Goal: Task Accomplishment & Management: Manage account settings

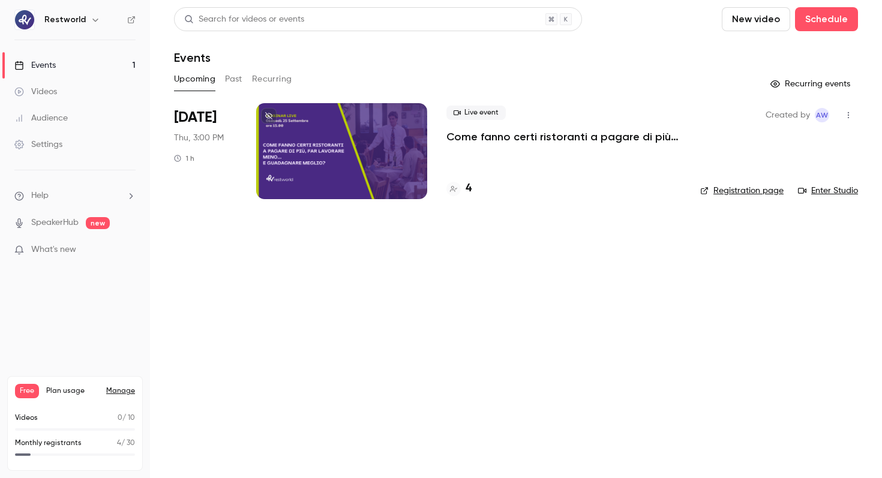
click at [516, 134] on p "Come fanno certi ristoranti a pagare di più, far lavorare meno… e guadagnare me…" at bounding box center [563, 137] width 234 height 14
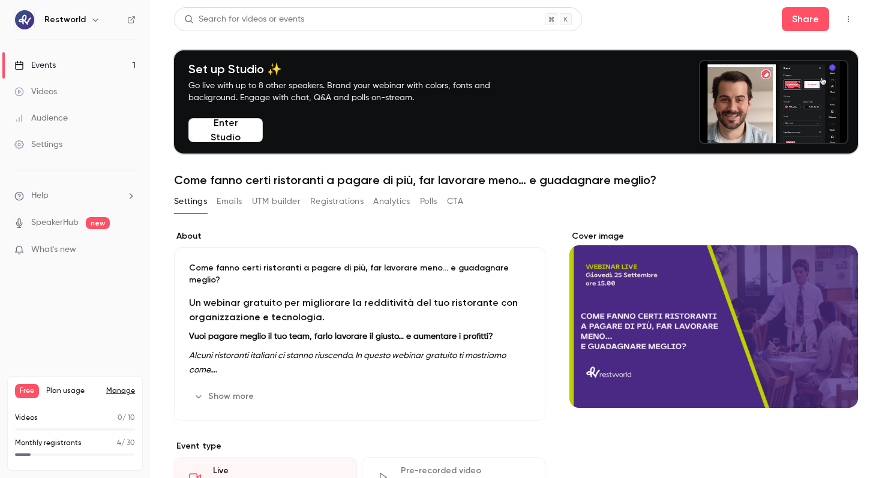
click at [70, 65] on link "Events 1" at bounding box center [75, 65] width 150 height 26
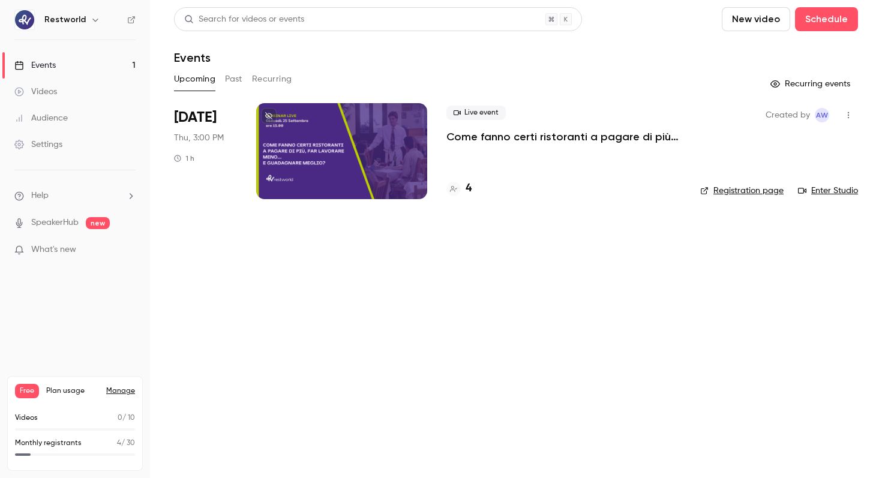
click at [461, 188] on div "4" at bounding box center [458, 189] width 25 height 16
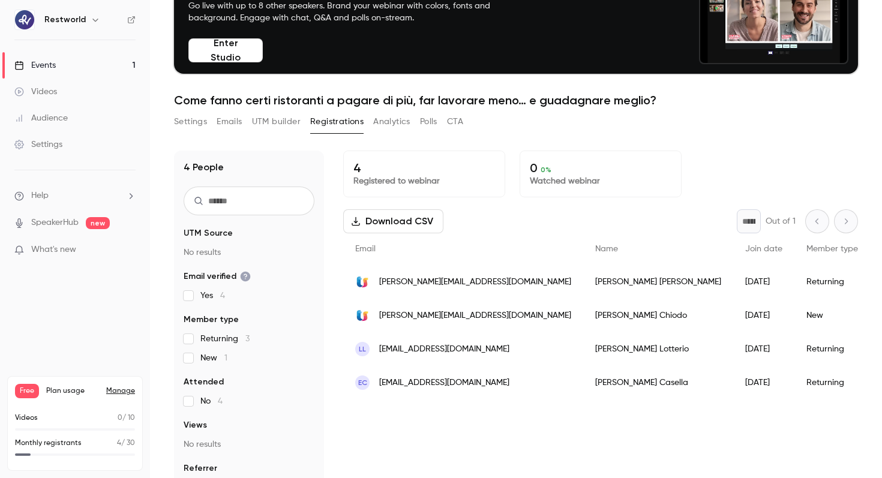
scroll to position [118, 0]
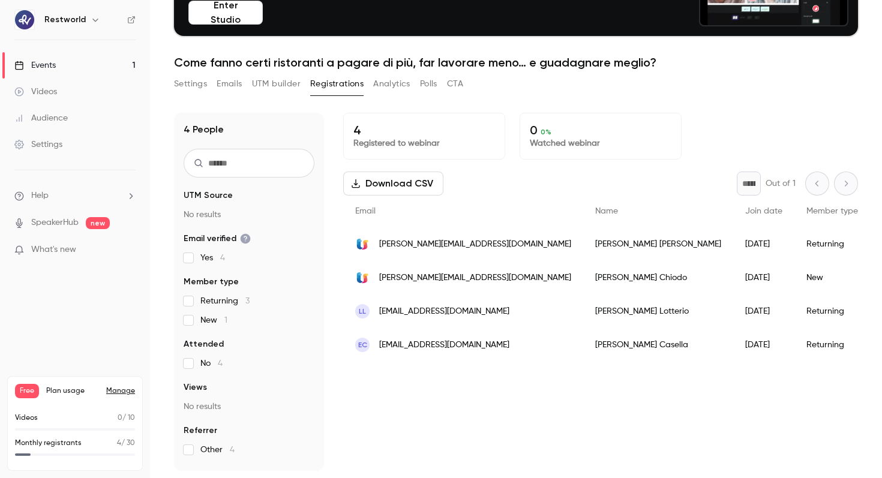
click at [99, 125] on link "Audience" at bounding box center [75, 118] width 150 height 26
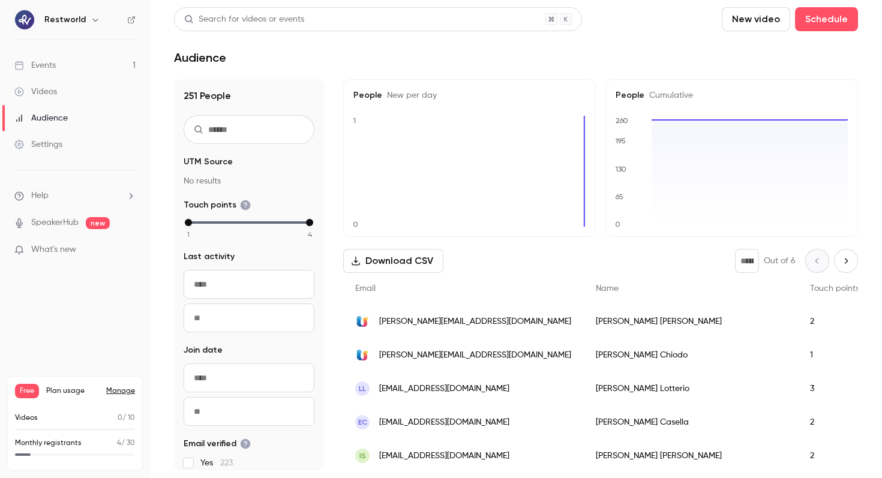
click at [86, 148] on link "Settings" at bounding box center [75, 144] width 150 height 26
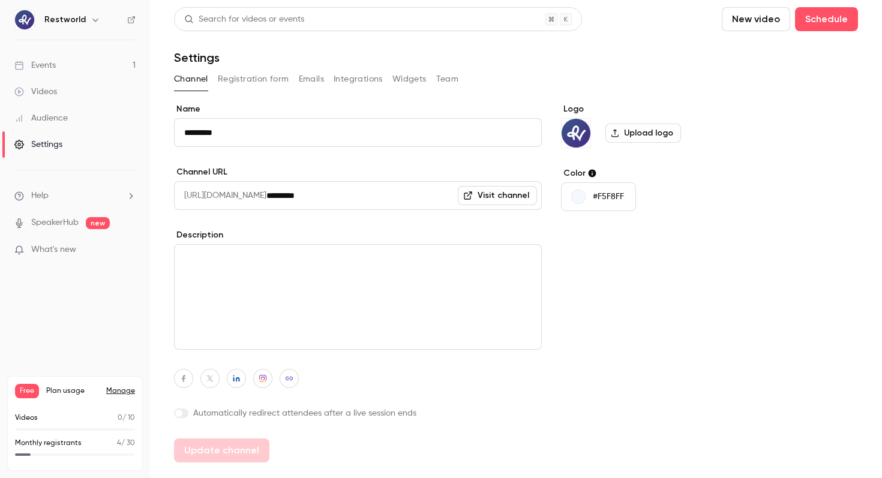
click at [336, 73] on button "Integrations" at bounding box center [357, 79] width 49 height 19
click at [61, 73] on link "Events 1" at bounding box center [75, 65] width 150 height 26
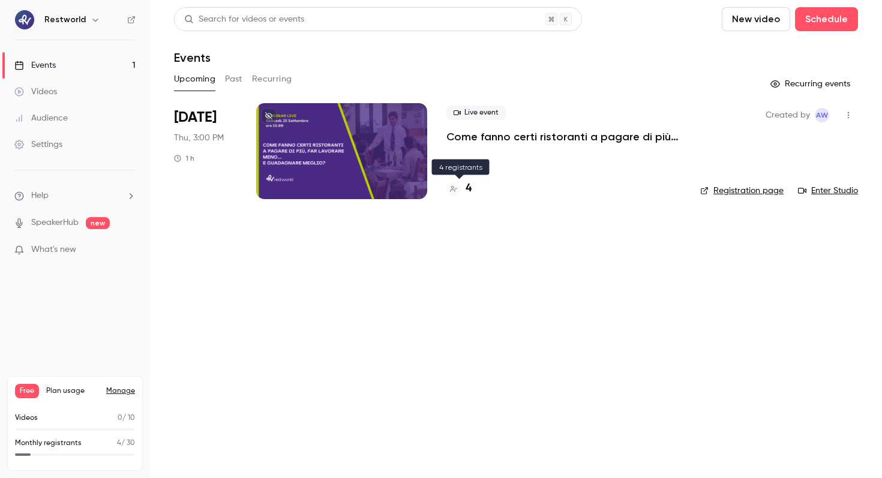
click at [461, 184] on div "4" at bounding box center [458, 189] width 25 height 16
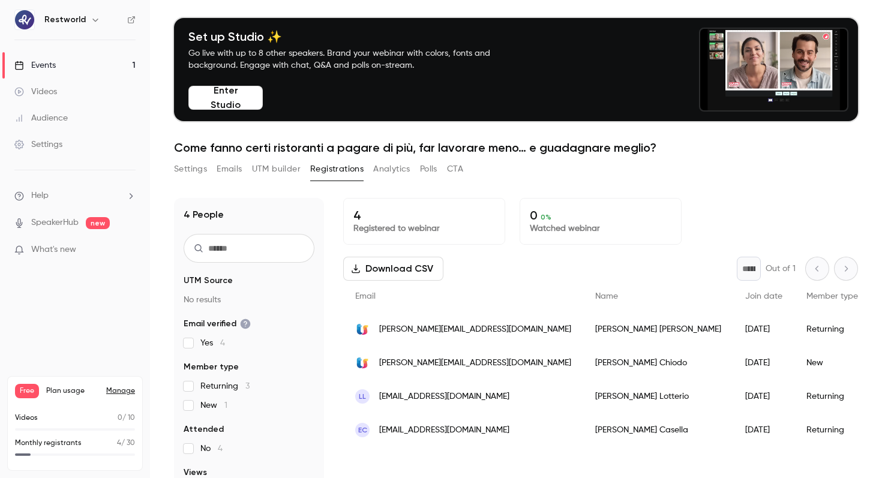
scroll to position [8, 0]
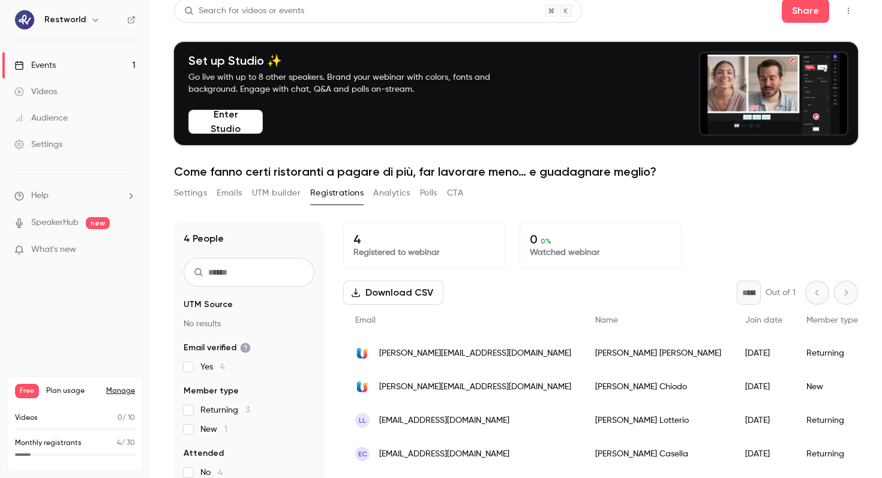
click at [193, 195] on button "Settings" at bounding box center [190, 193] width 33 height 19
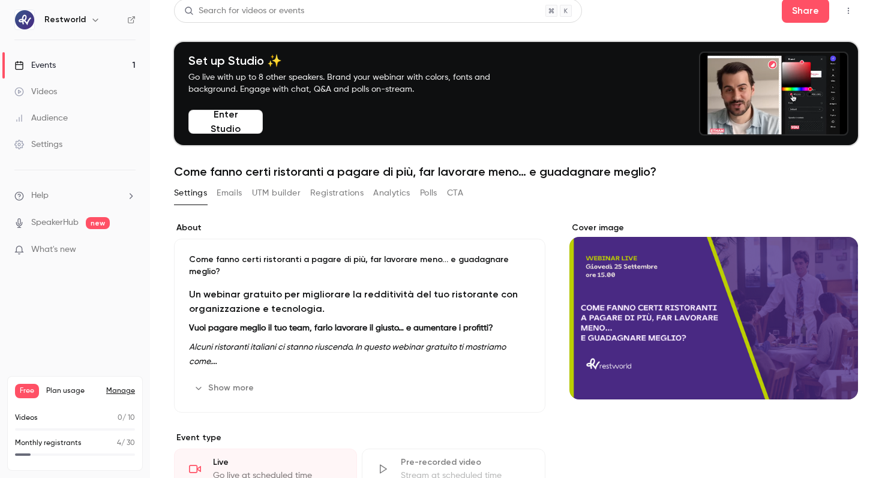
click at [226, 190] on button "Emails" at bounding box center [228, 193] width 25 height 19
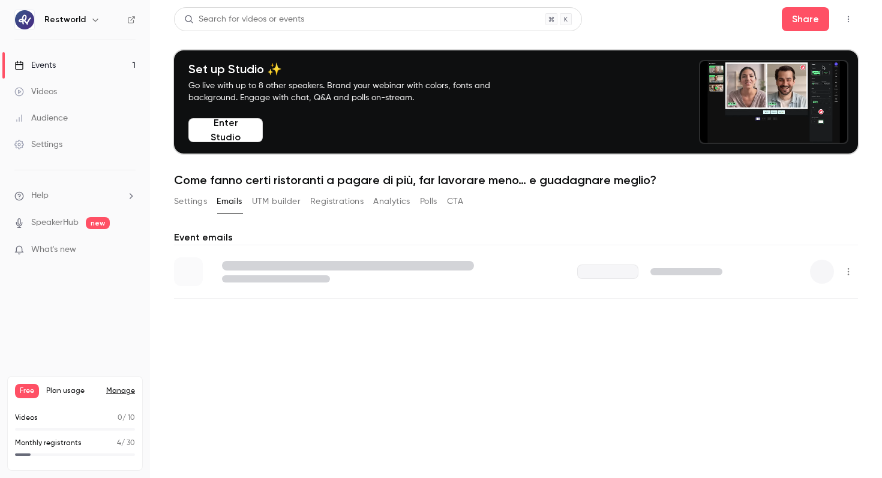
click at [362, 200] on button "Registrations" at bounding box center [336, 201] width 53 height 19
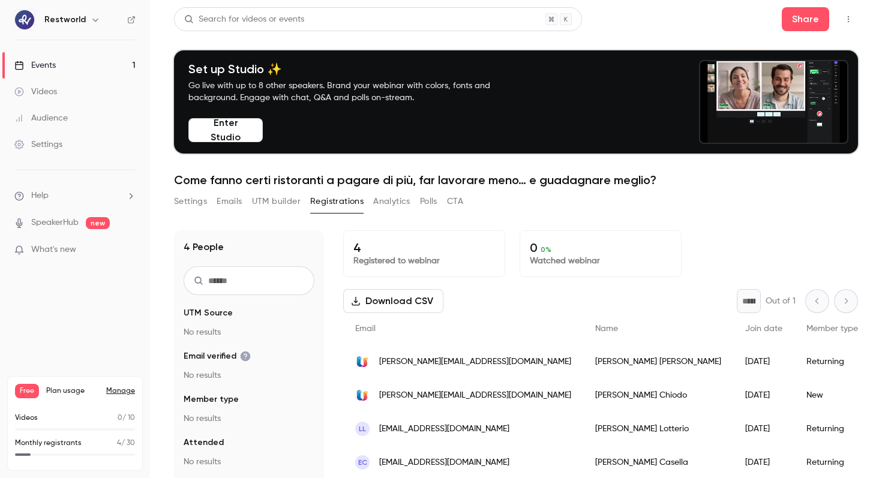
click at [423, 201] on button "Polls" at bounding box center [428, 201] width 17 height 19
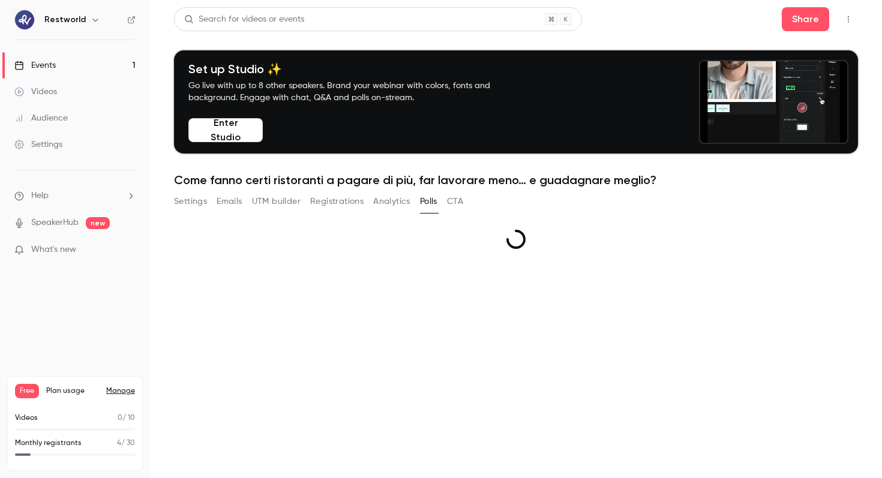
click at [327, 207] on button "Registrations" at bounding box center [336, 201] width 53 height 19
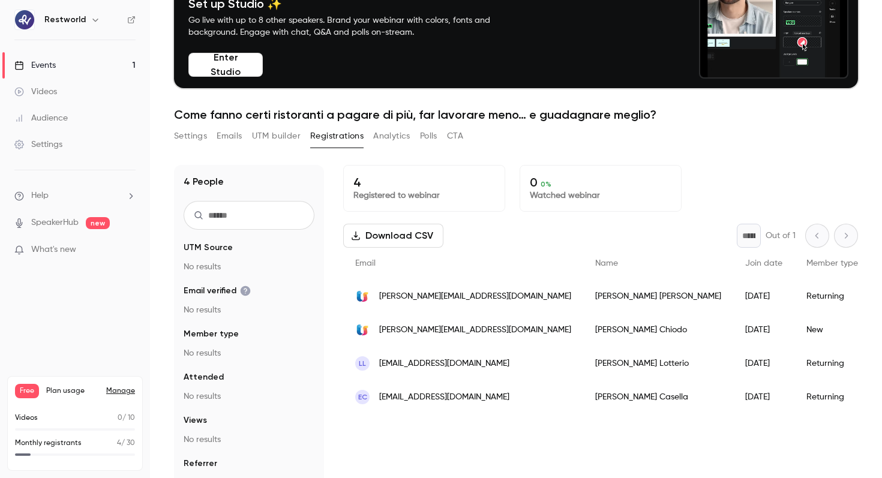
scroll to position [118, 0]
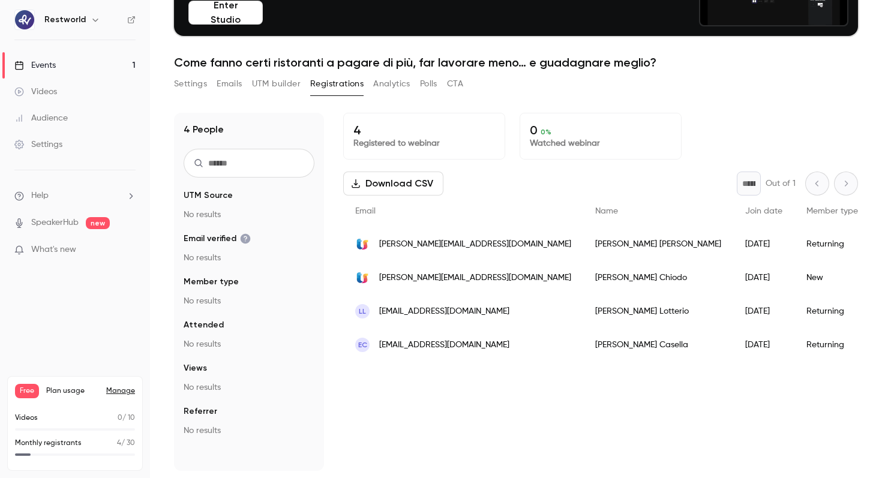
click at [193, 86] on button "Settings" at bounding box center [190, 83] width 33 height 19
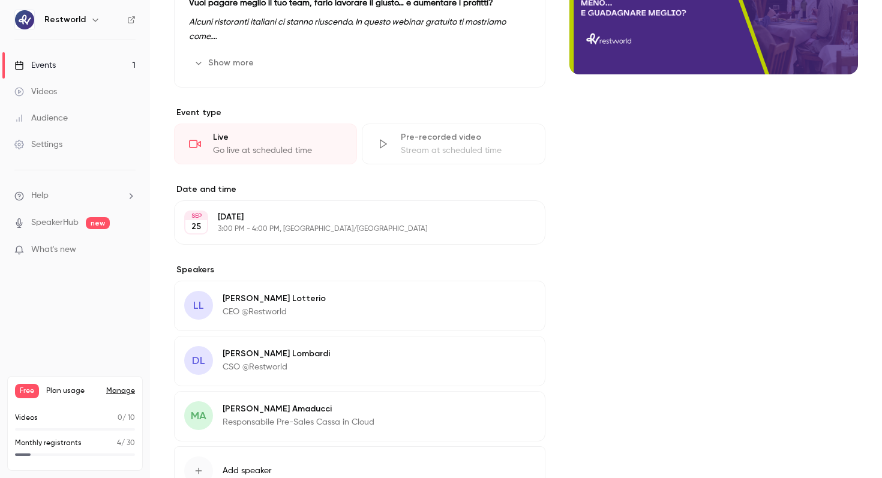
scroll to position [413, 0]
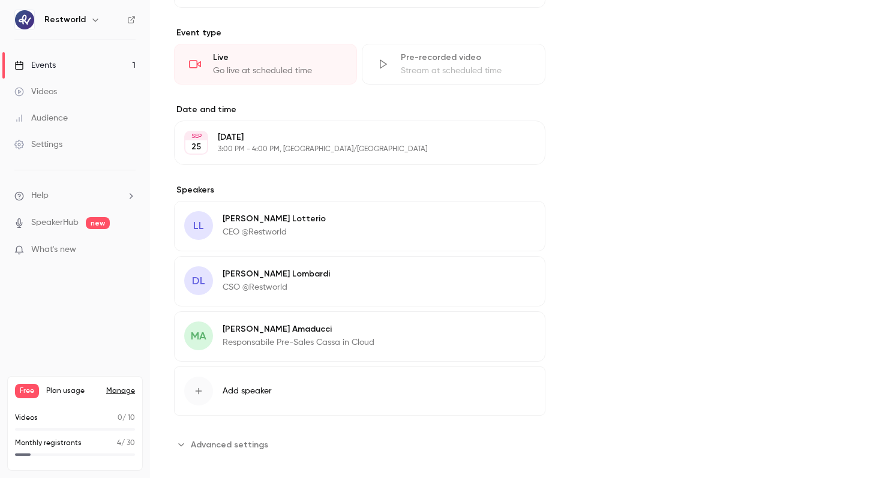
click at [255, 438] on span "Advanced settings" at bounding box center [229, 444] width 77 height 13
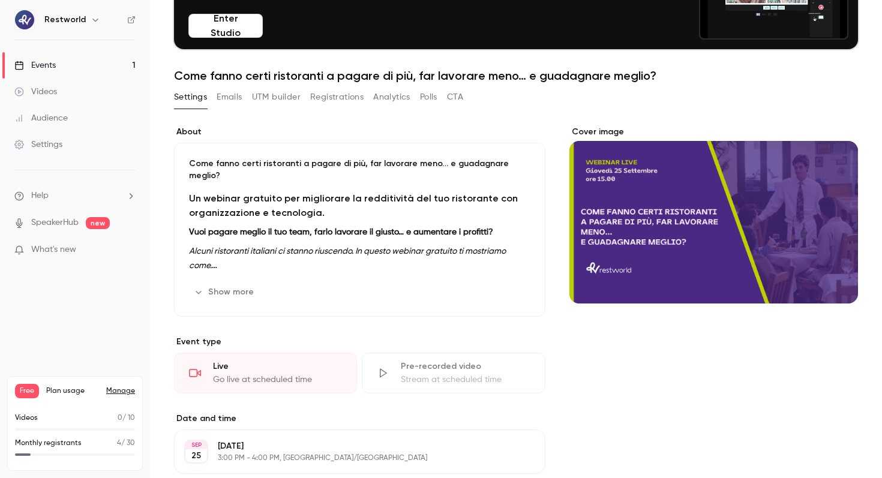
scroll to position [0, 0]
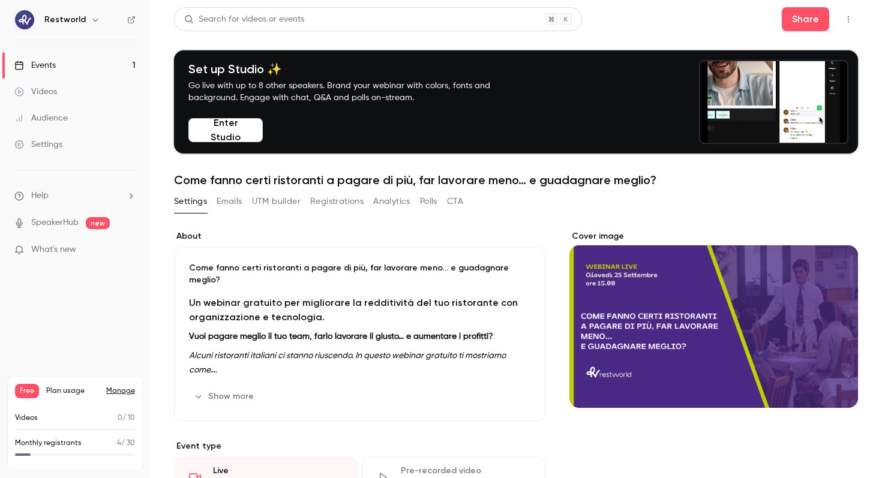
click at [232, 201] on button "Emails" at bounding box center [228, 201] width 25 height 19
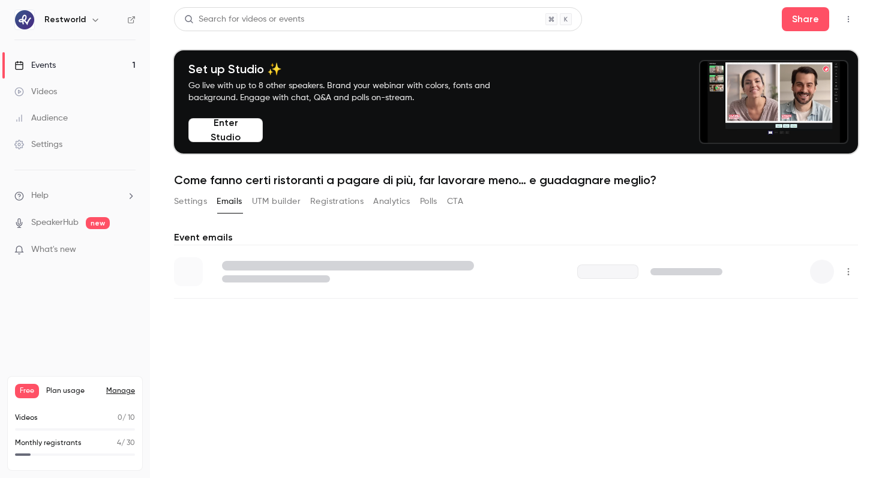
click at [124, 153] on link "Settings" at bounding box center [75, 144] width 150 height 26
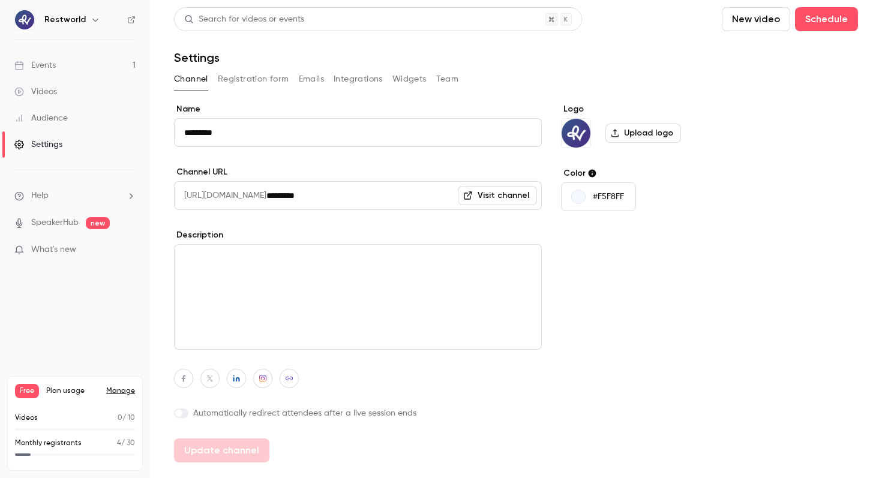
click at [272, 86] on button "Registration form" at bounding box center [253, 79] width 71 height 19
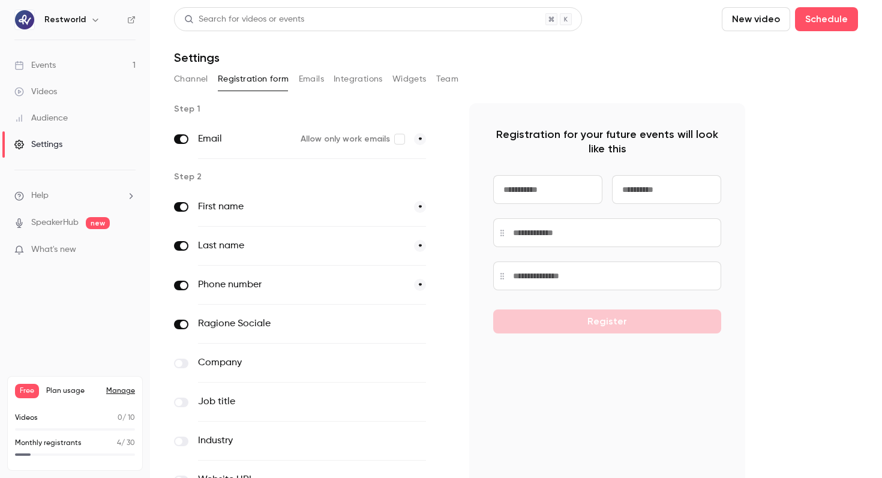
click at [83, 64] on link "Events 1" at bounding box center [75, 65] width 150 height 26
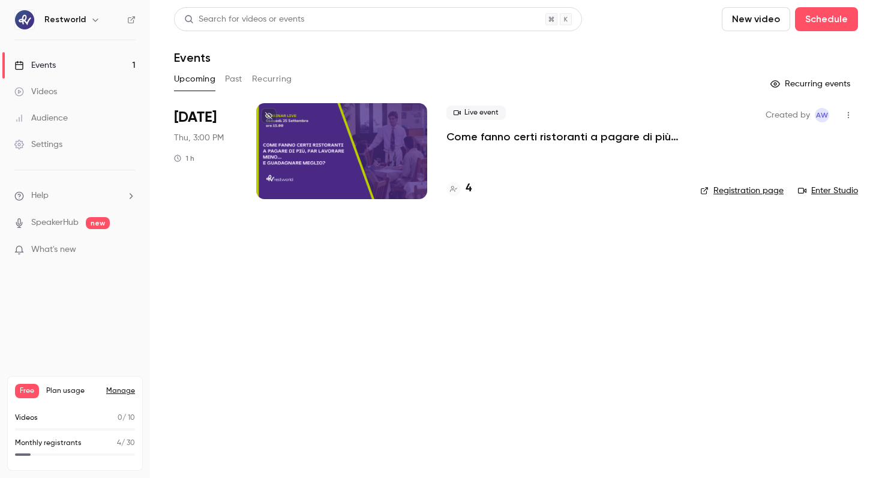
click at [467, 185] on h4 "4" at bounding box center [468, 189] width 6 height 16
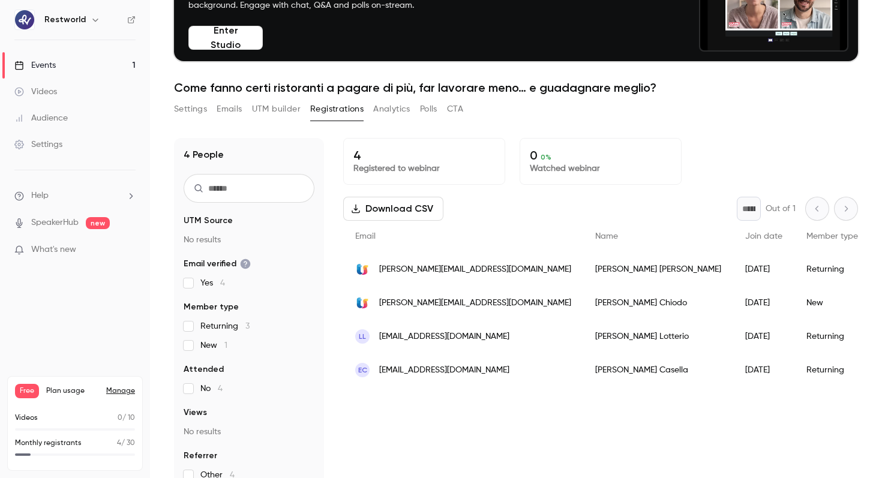
scroll to position [96, 0]
